Goal: Task Accomplishment & Management: Manage account settings

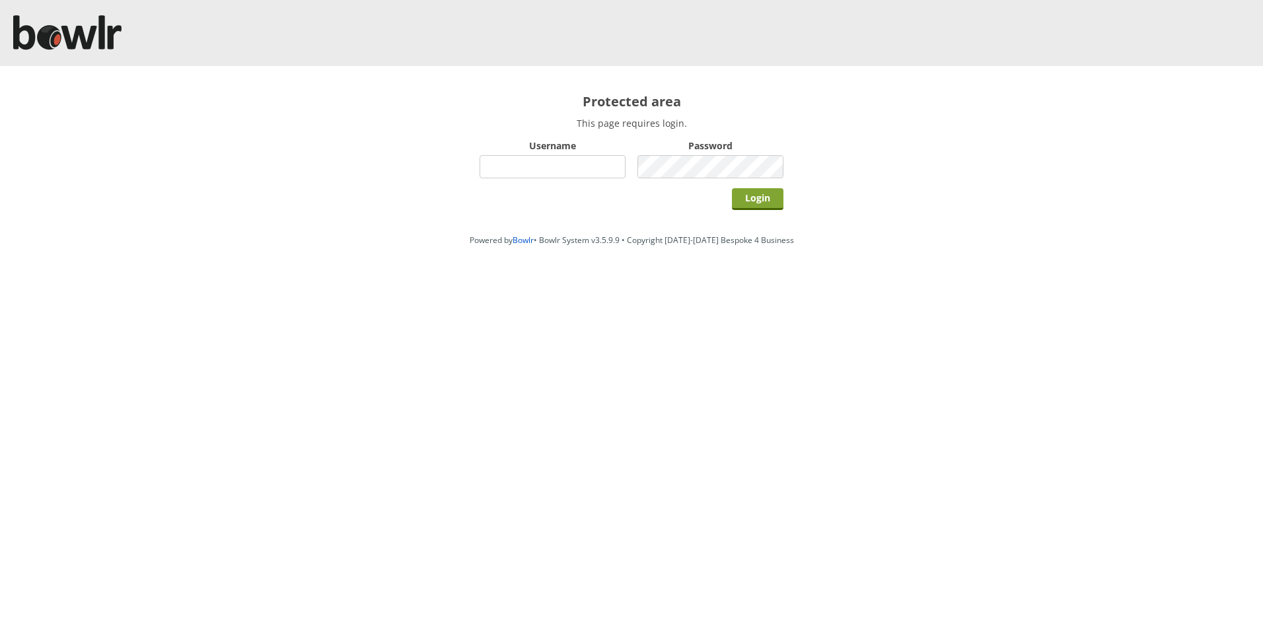
type input "hornseaindoorbowlsclub"
click at [756, 203] on input "Login" at bounding box center [758, 199] width 52 height 22
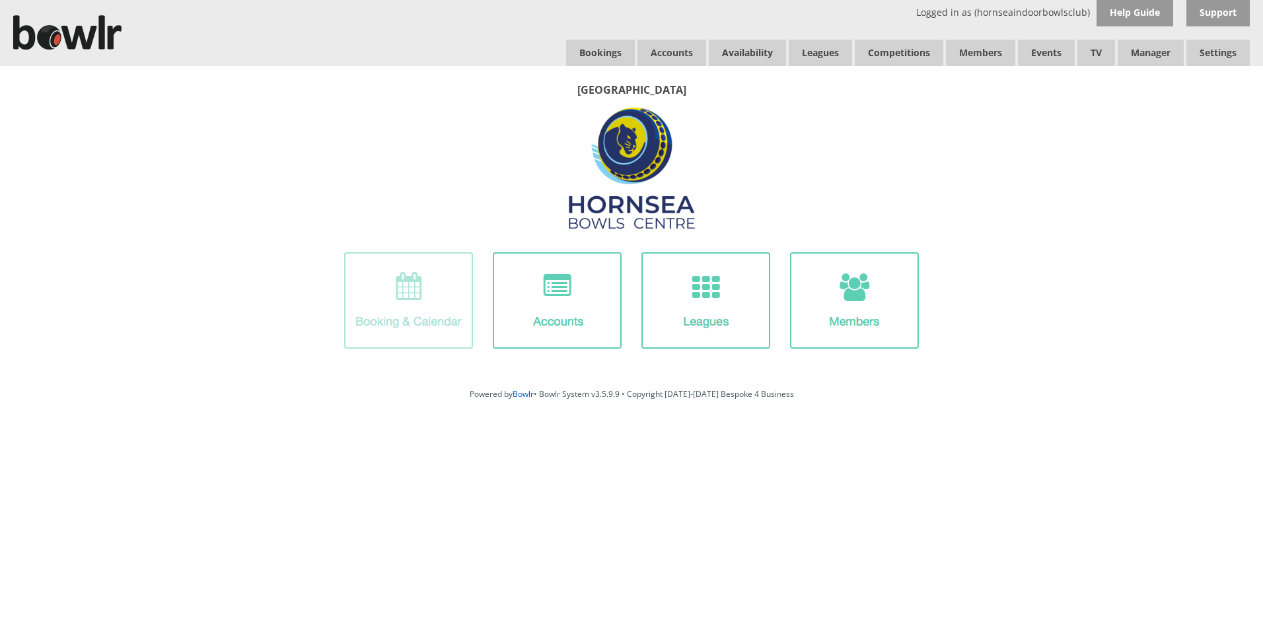
click at [432, 297] on img at bounding box center [408, 300] width 129 height 96
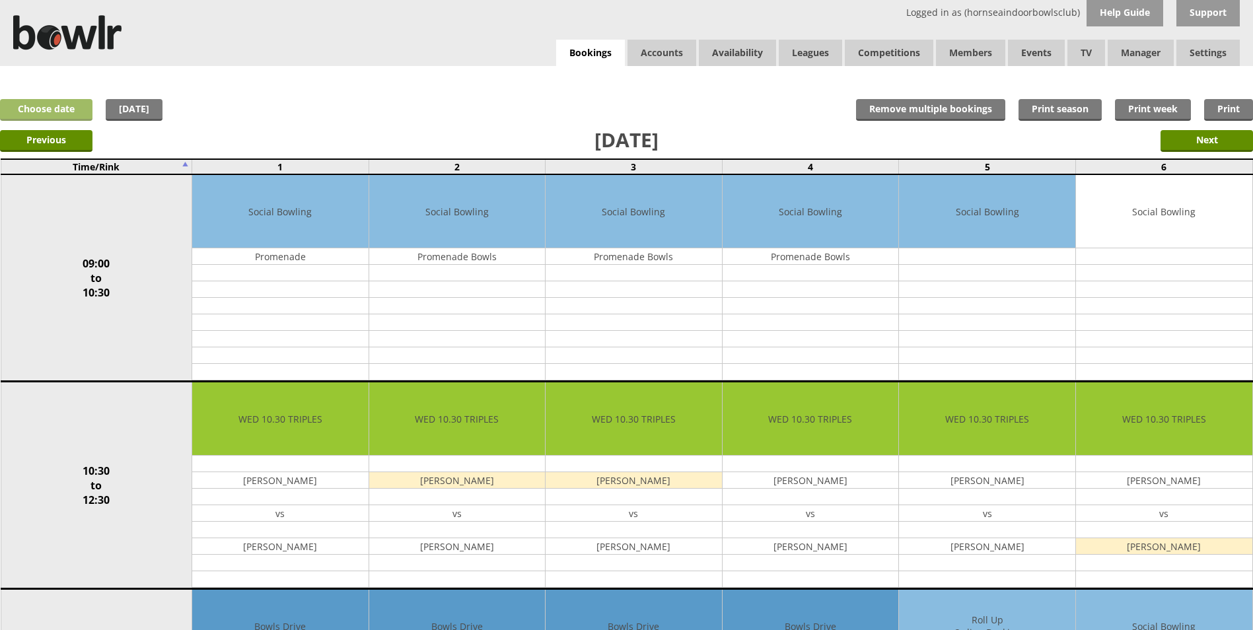
click at [24, 110] on link "Choose date" at bounding box center [46, 110] width 92 height 22
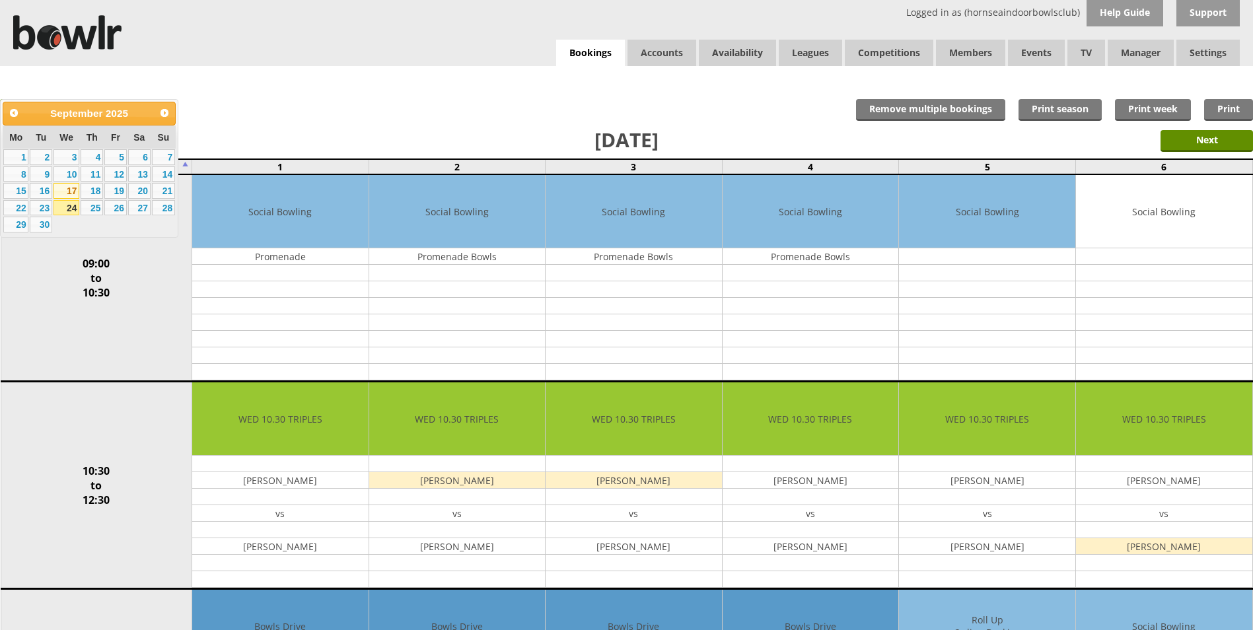
click at [70, 192] on link "17" at bounding box center [67, 191] width 26 height 16
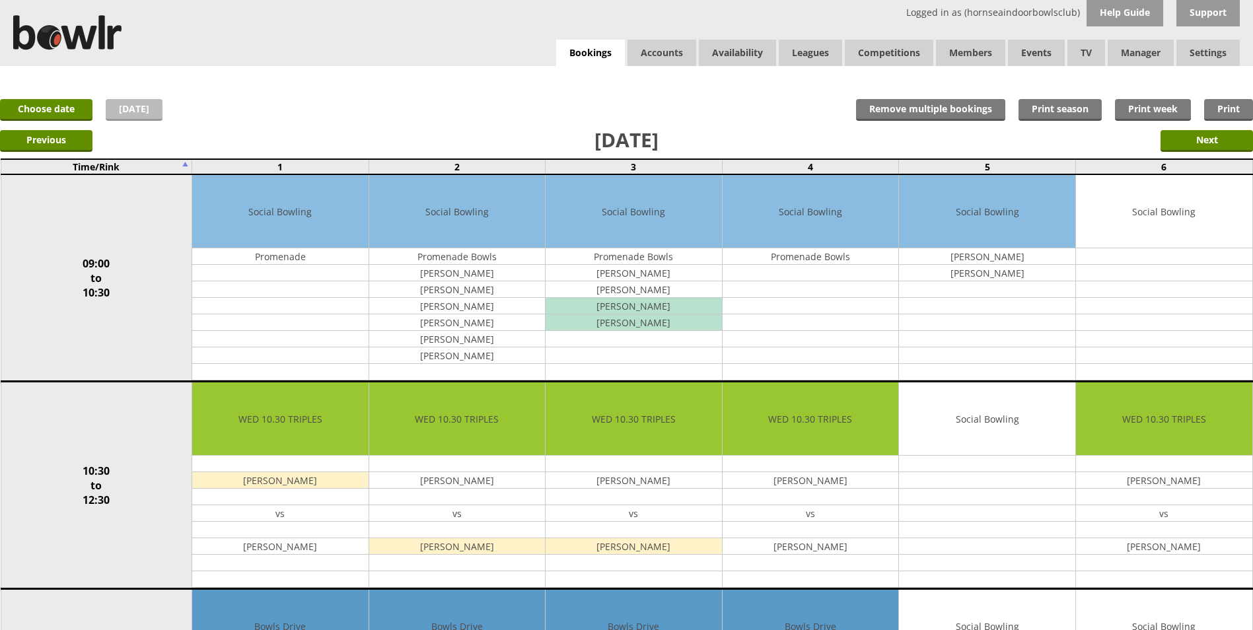
click at [131, 106] on link "[DATE]" at bounding box center [134, 110] width 57 height 22
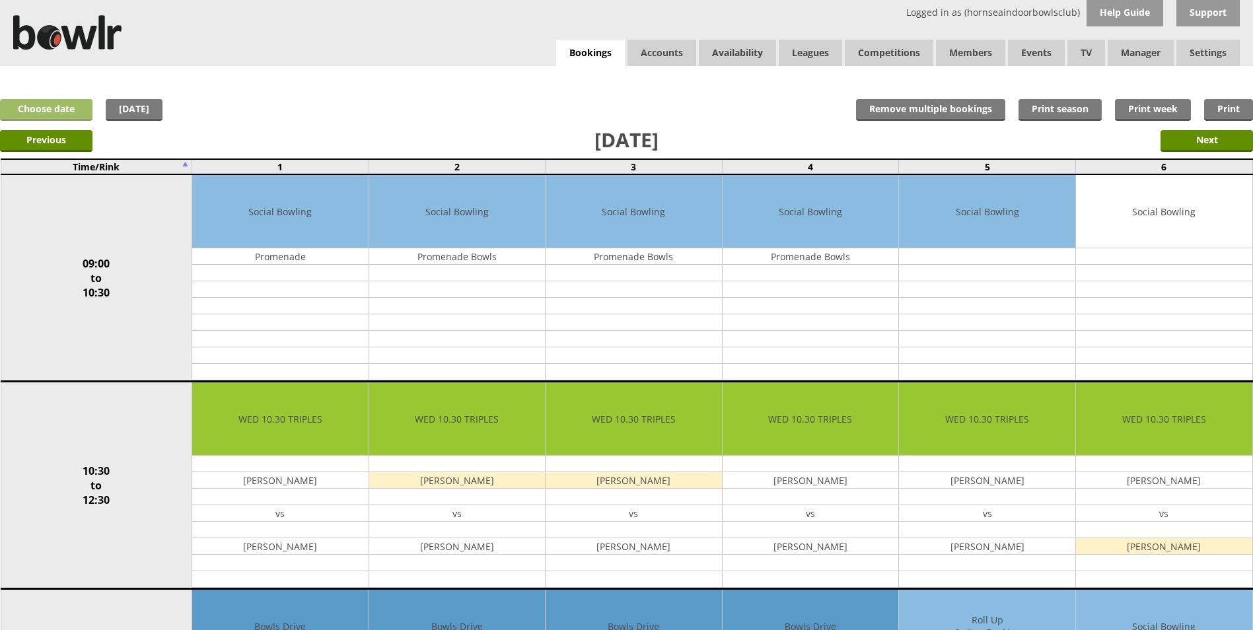
click at [81, 114] on link "Choose date" at bounding box center [46, 110] width 92 height 22
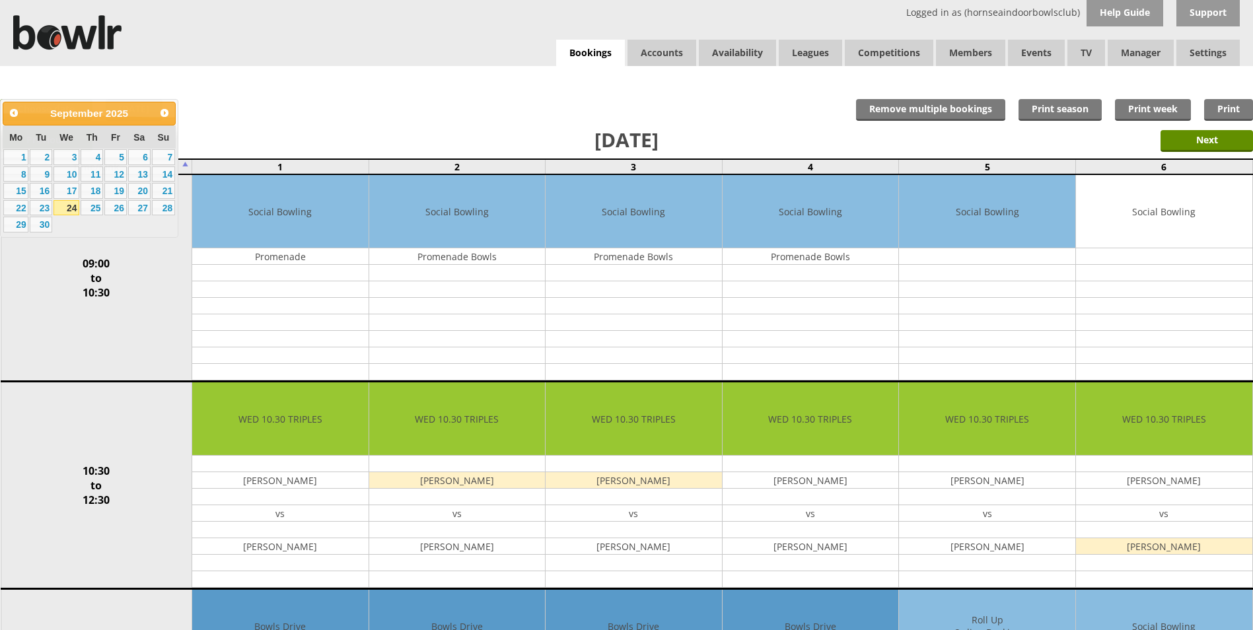
drag, startPoint x: 81, startPoint y: 114, endPoint x: 119, endPoint y: 73, distance: 56.1
click at [119, 73] on div "x Move Booking Move to other date: 24-09-2025 09:00 to 10:30 10:30 to 12:30 12:…" at bounding box center [626, 79] width 1253 height 26
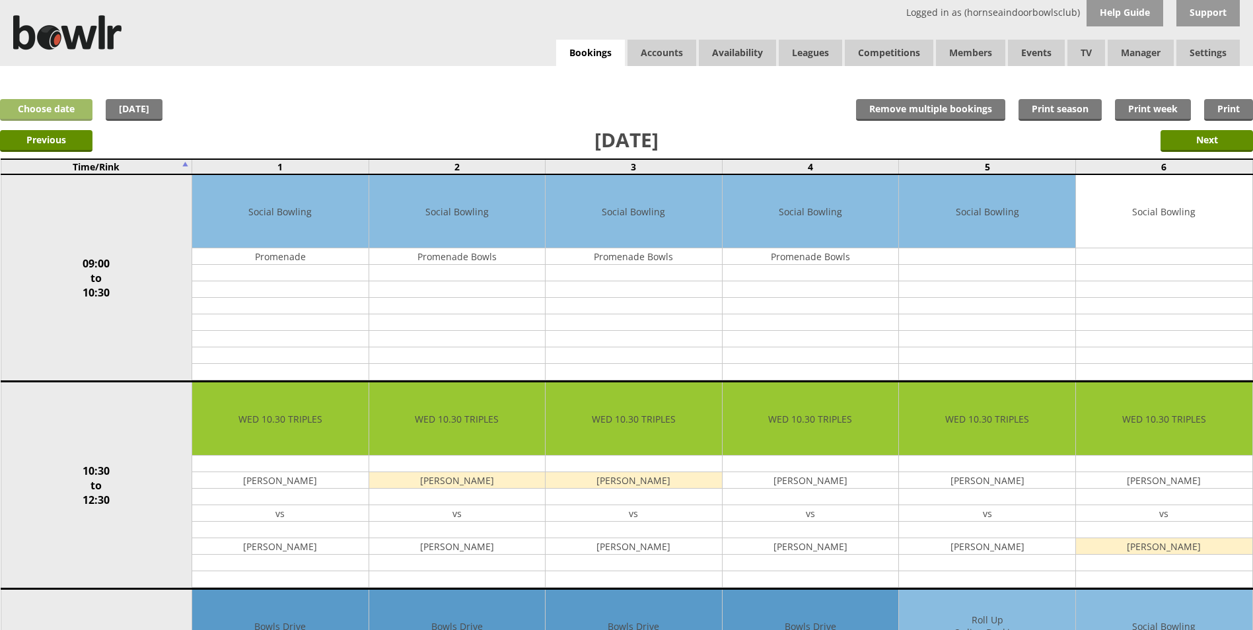
click at [70, 108] on link "Choose date" at bounding box center [46, 110] width 92 height 22
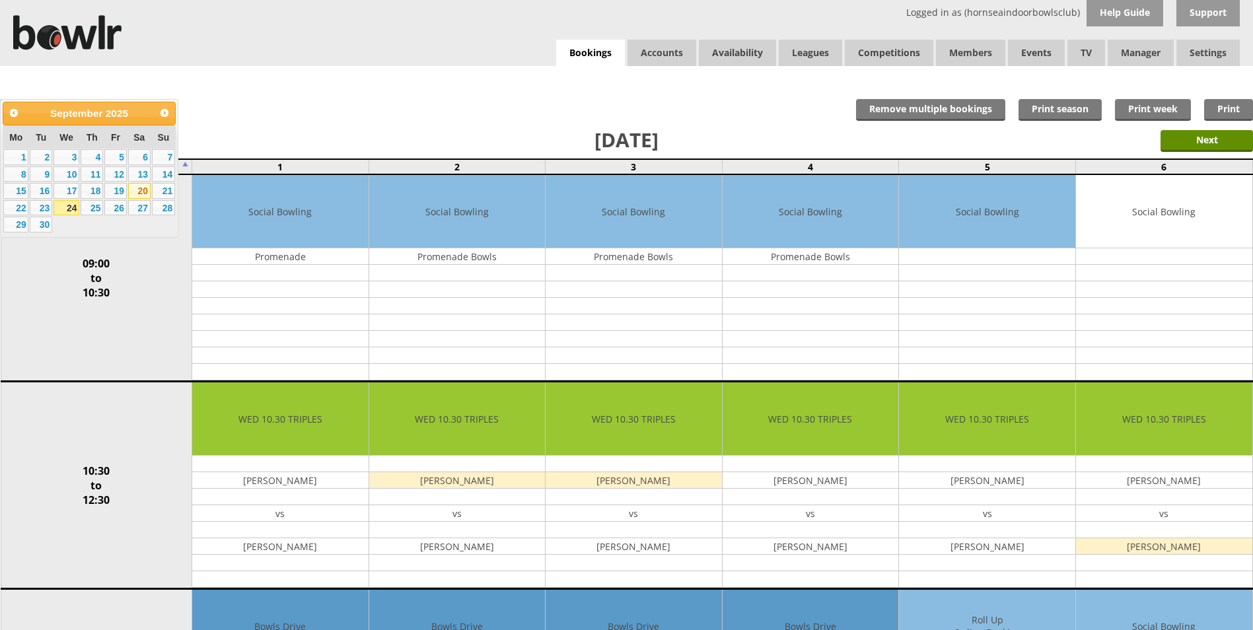
click at [140, 189] on link "20" at bounding box center [139, 191] width 22 height 16
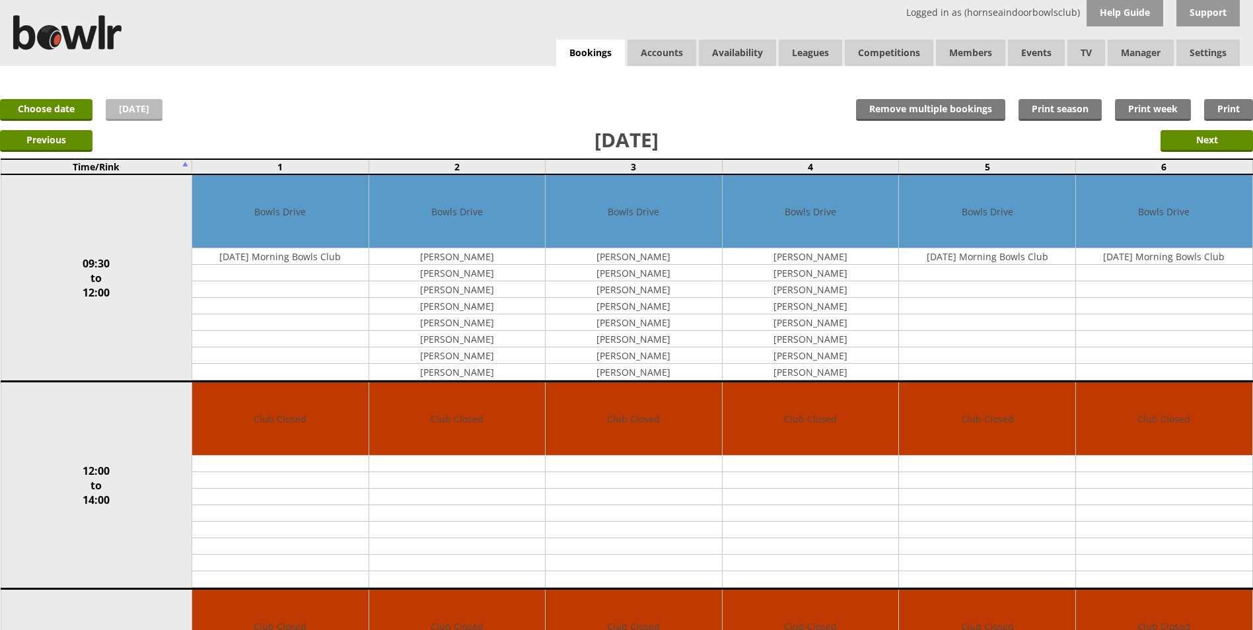
click at [145, 116] on link "Today" at bounding box center [134, 110] width 57 height 22
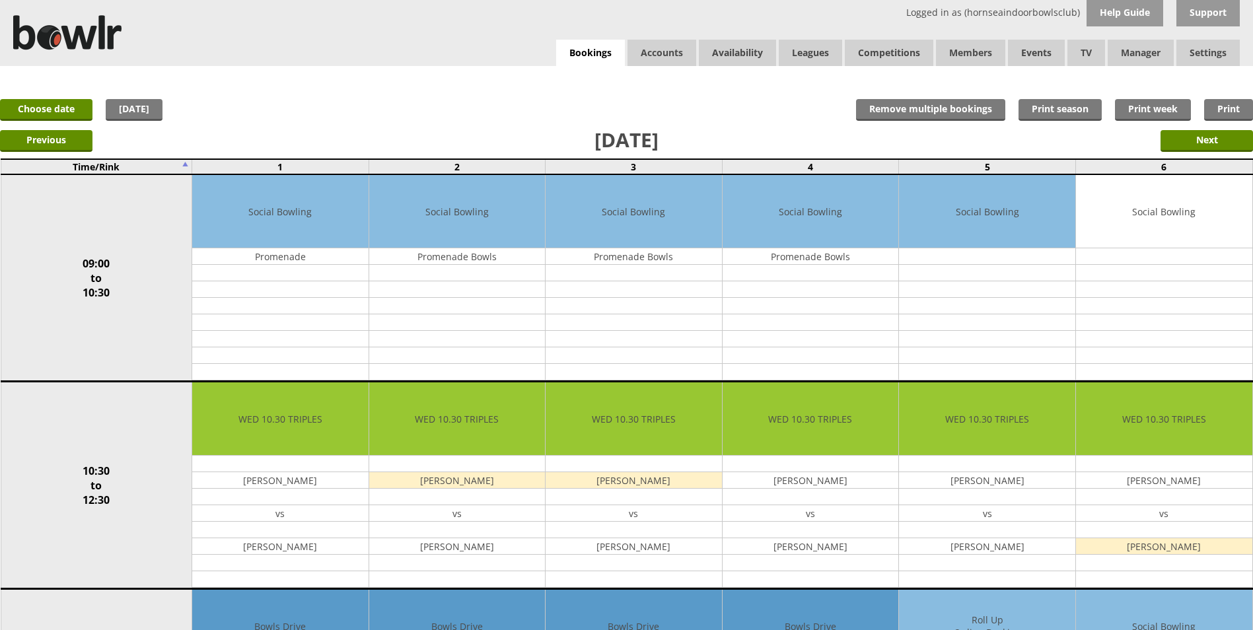
drag, startPoint x: 0, startPoint y: 608, endPoint x: -3, endPoint y: 597, distance: 11.5
